Goal: Task Accomplishment & Management: Use online tool/utility

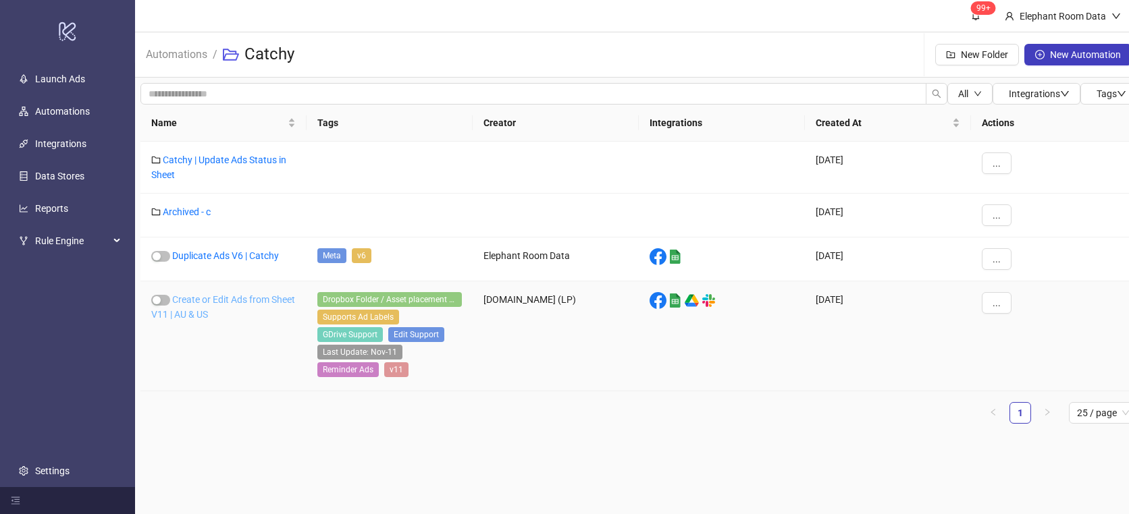
click at [221, 314] on link "Create or Edit Ads from Sheet V11 | AU & US" at bounding box center [223, 307] width 144 height 26
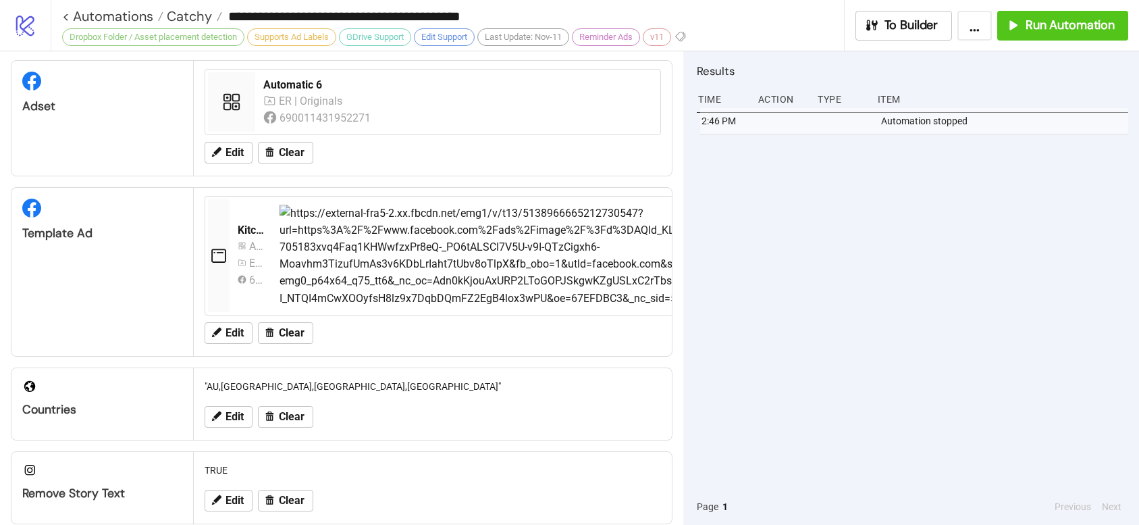
scroll to position [169, 0]
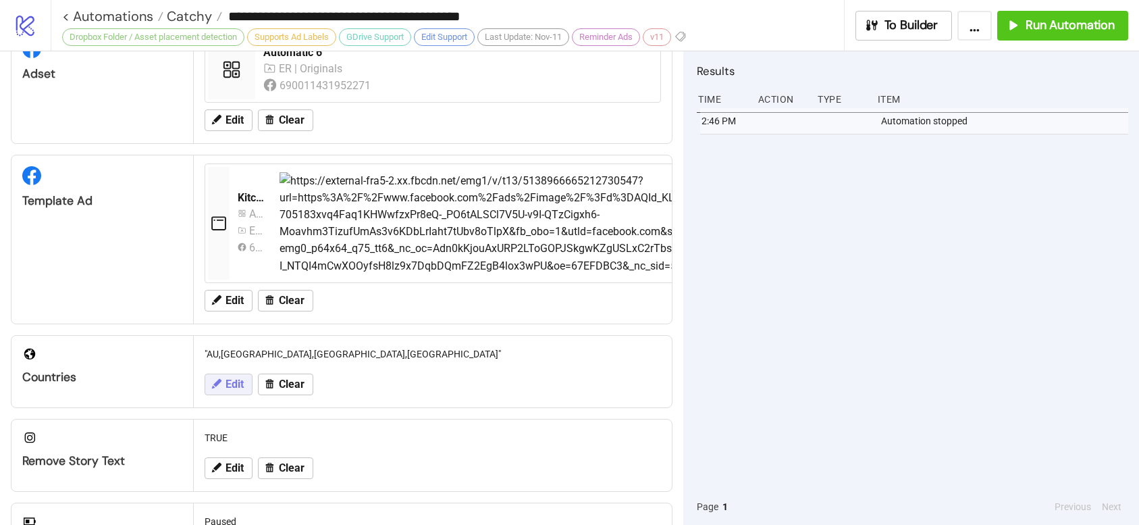
click at [232, 383] on span "Edit" at bounding box center [234, 384] width 18 height 12
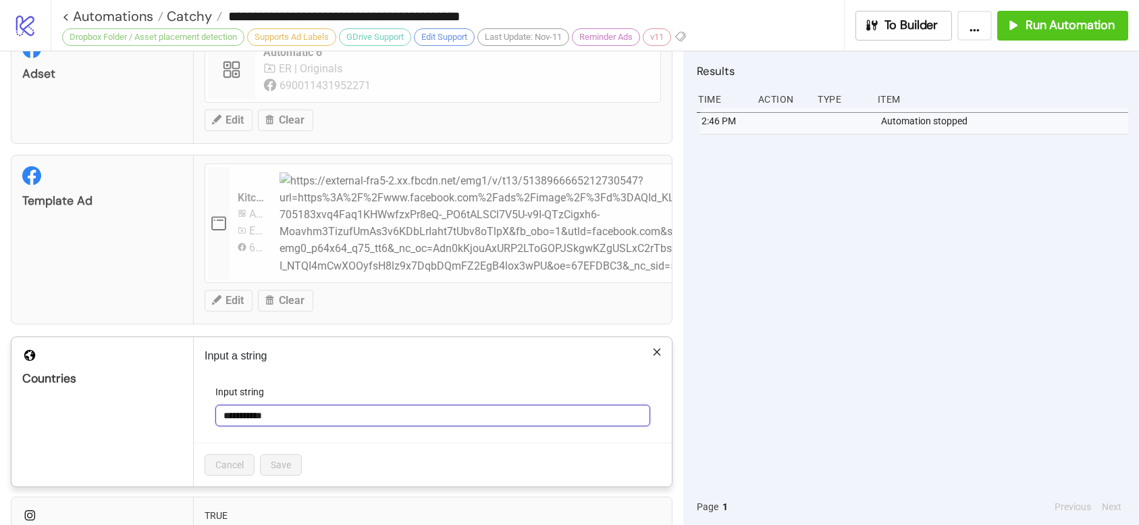
drag, startPoint x: 283, startPoint y: 416, endPoint x: 192, endPoint y: 415, distance: 91.1
click at [192, 415] on div "**********" at bounding box center [342, 411] width 662 height 151
type input "***"
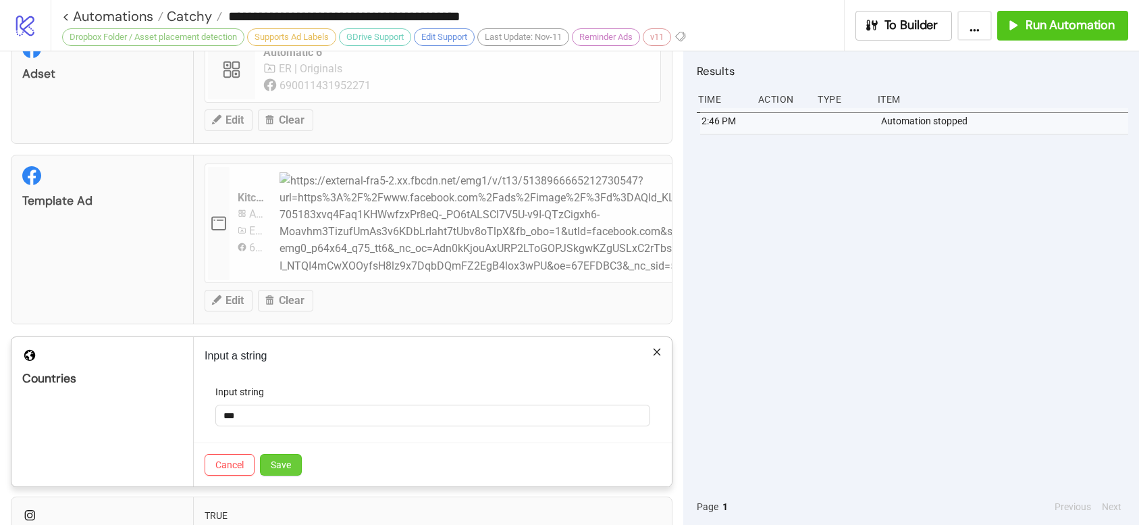
click at [283, 464] on span "Save" at bounding box center [281, 464] width 20 height 11
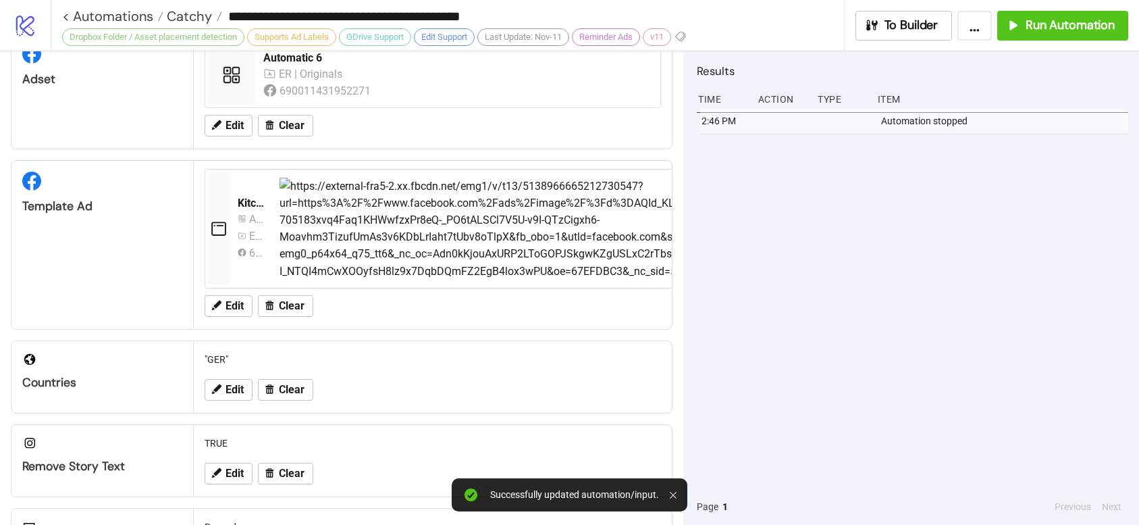
scroll to position [152, 0]
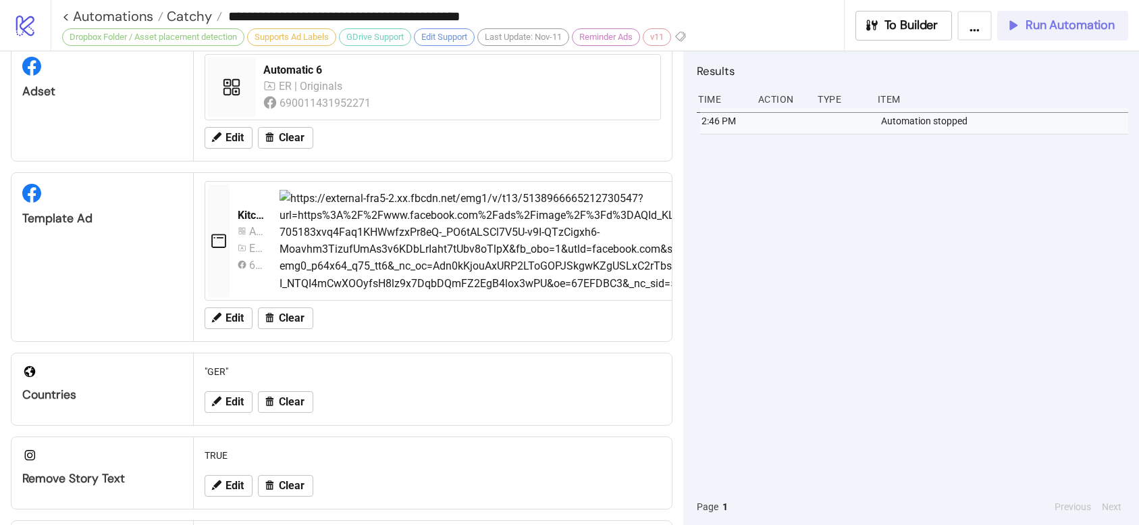
click at [1038, 28] on span "Run Automation" at bounding box center [1069, 26] width 89 height 16
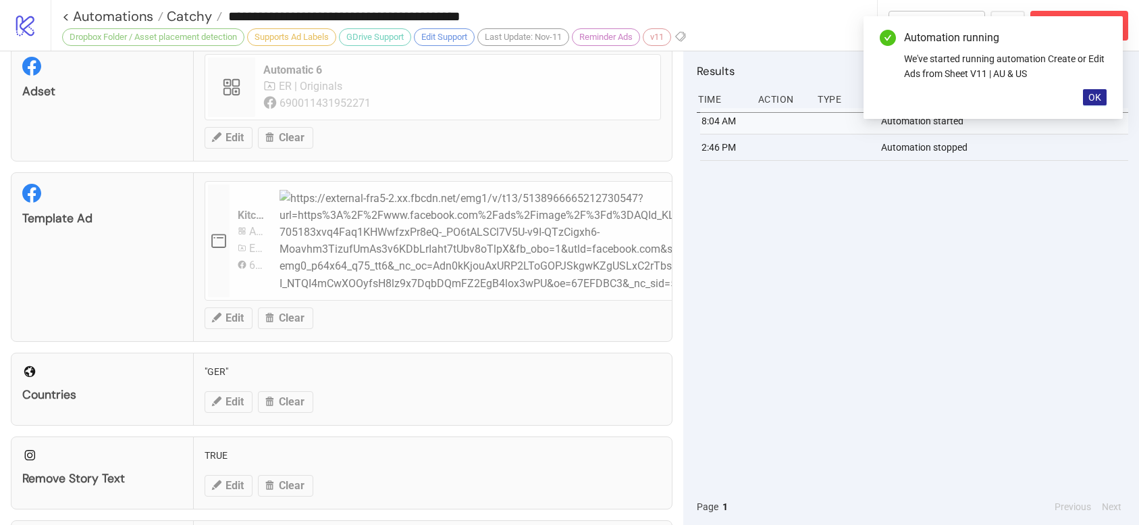
click at [1098, 95] on span "OK" at bounding box center [1094, 97] width 13 height 11
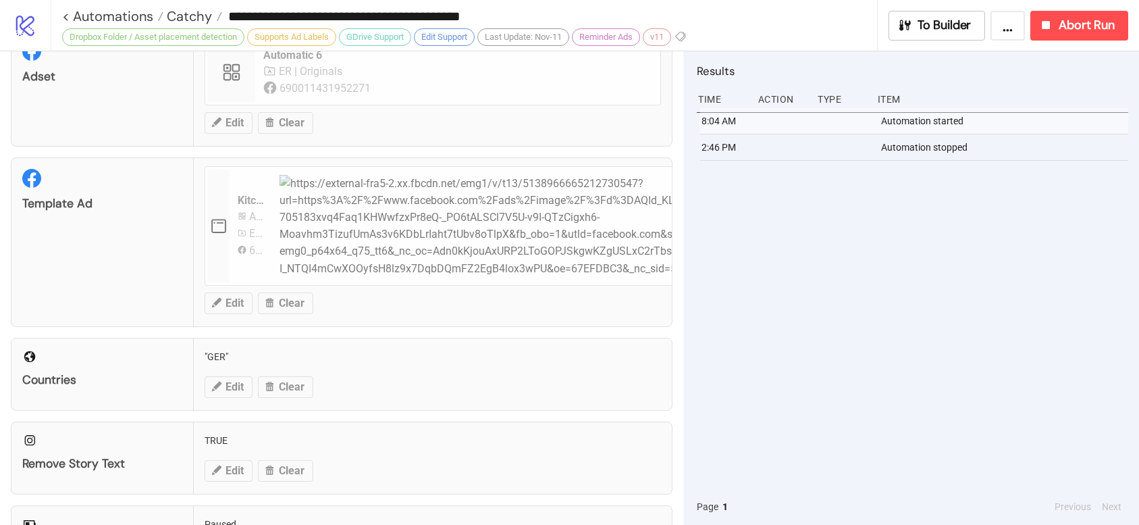
scroll to position [169, 0]
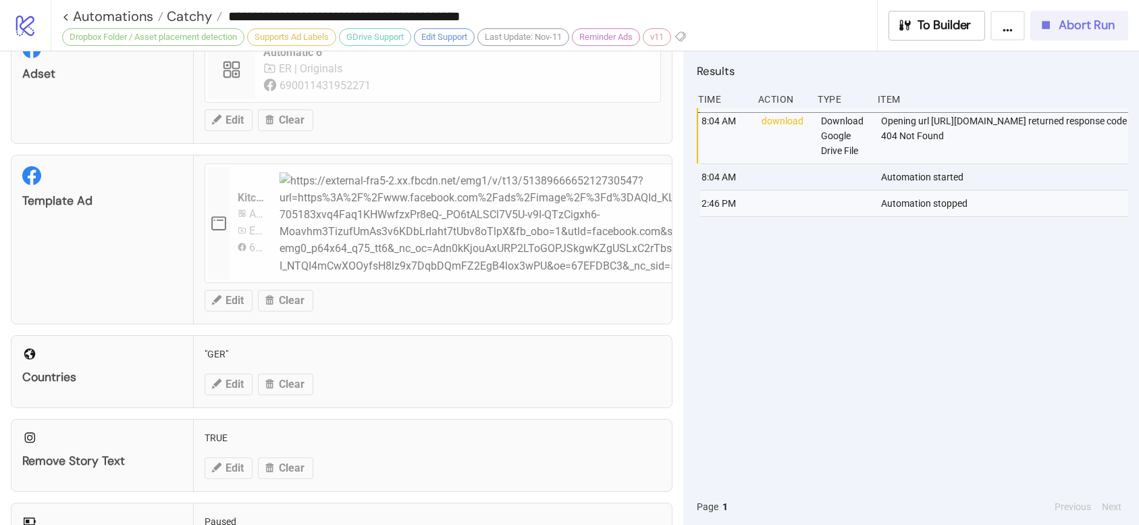
click at [1102, 38] on button "Abort Run" at bounding box center [1079, 26] width 98 height 30
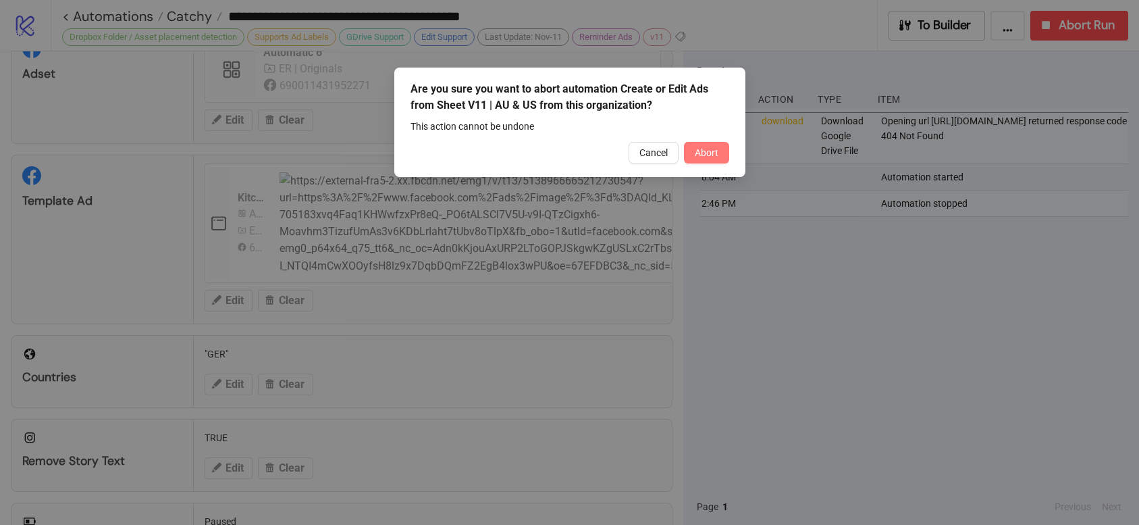
click at [704, 156] on span "Abort" at bounding box center [707, 152] width 24 height 11
